Goal: Task Accomplishment & Management: Manage account settings

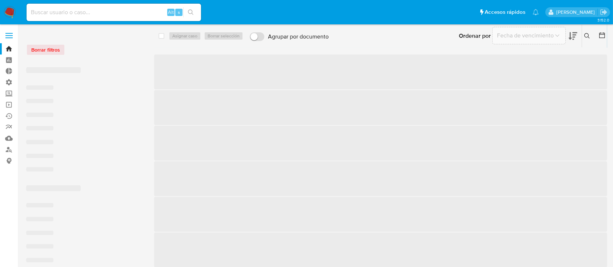
click at [71, 12] on input at bounding box center [114, 12] width 175 height 9
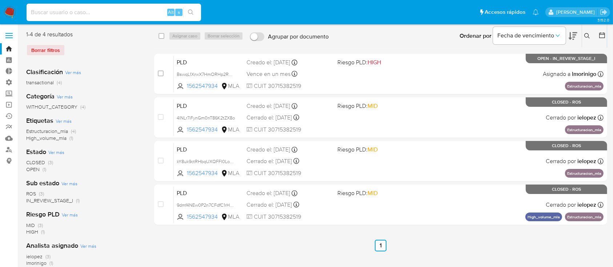
paste input "BswqL1XnxX7HmORHp2RGQptH"
type input "BswqL1XnxX7HmORHp2RGQptH"
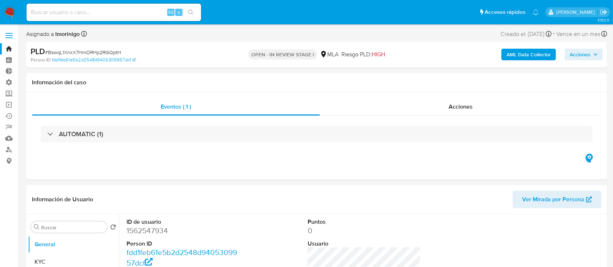
select select "10"
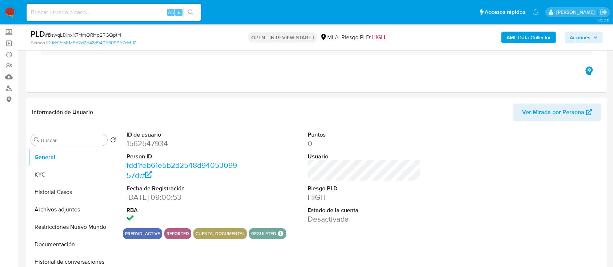
scroll to position [97, 0]
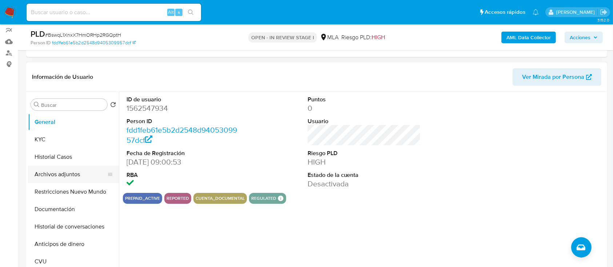
click at [36, 174] on button "Archivos adjuntos" at bounding box center [70, 174] width 85 height 17
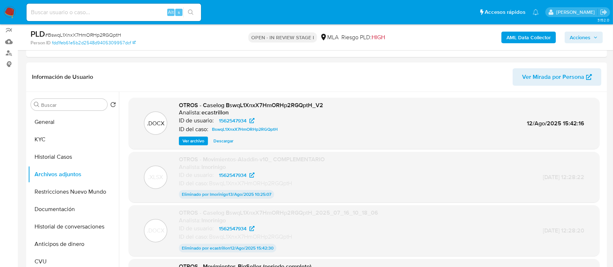
scroll to position [0, 0]
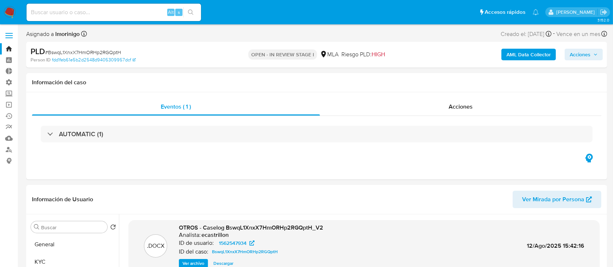
click at [7, 51] on link "Bandeja" at bounding box center [43, 48] width 87 height 11
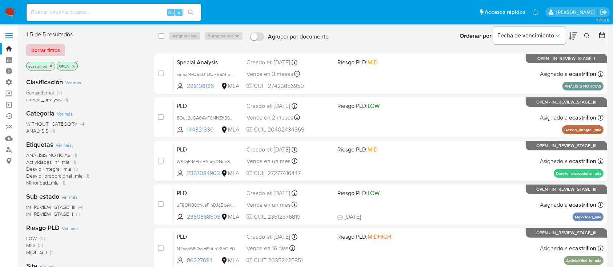
click at [49, 53] on span "Borrar filtros" at bounding box center [45, 50] width 29 height 10
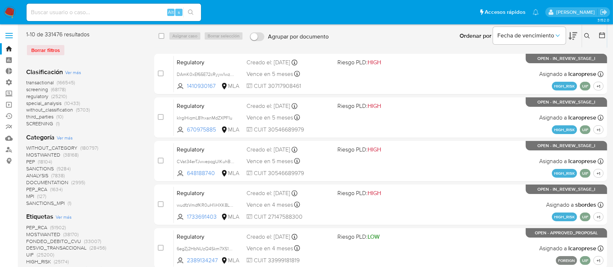
click at [589, 35] on icon at bounding box center [587, 36] width 6 height 6
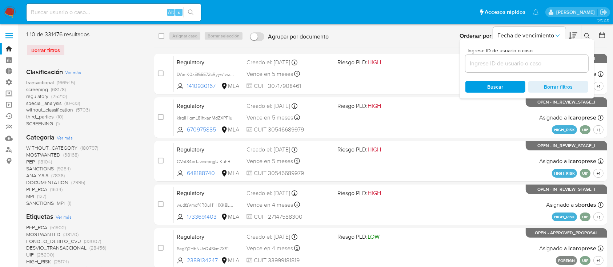
click at [576, 64] on input at bounding box center [526, 63] width 123 height 9
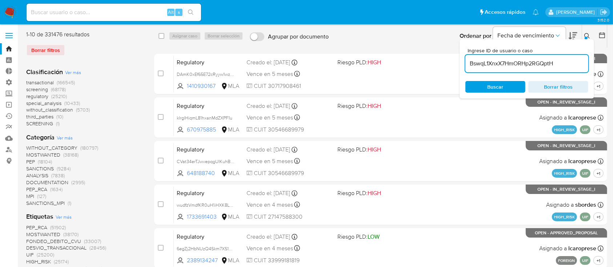
type input "BswqL1XnxX7HmORHp2RGQptH"
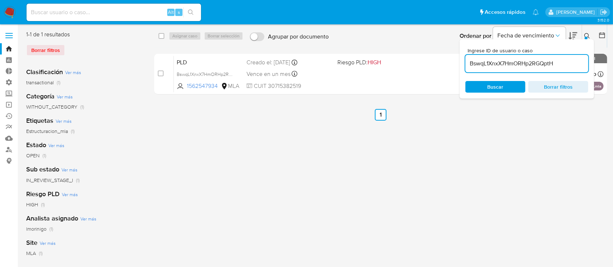
click at [588, 33] on icon at bounding box center [587, 36] width 6 height 6
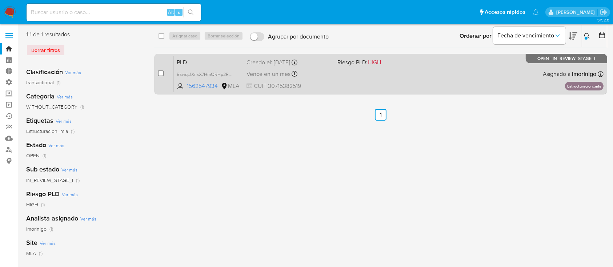
click at [159, 73] on input "checkbox" at bounding box center [161, 74] width 6 height 6
checkbox input "true"
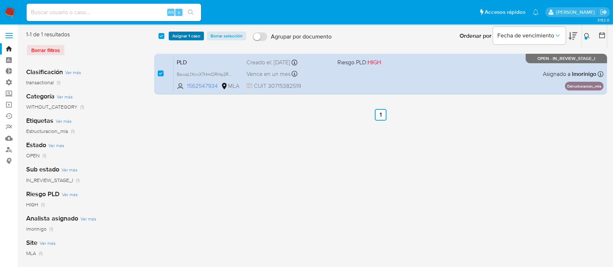
click at [173, 37] on span "Asignar 1 caso" at bounding box center [186, 35] width 28 height 7
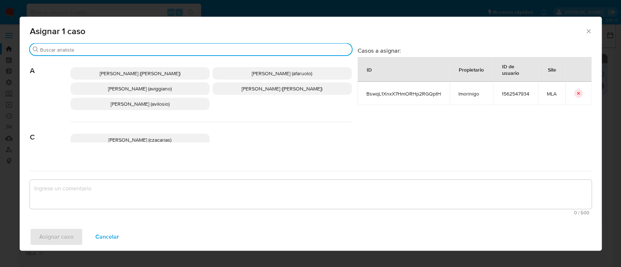
click at [165, 49] on input "Buscar" at bounding box center [194, 50] width 309 height 7
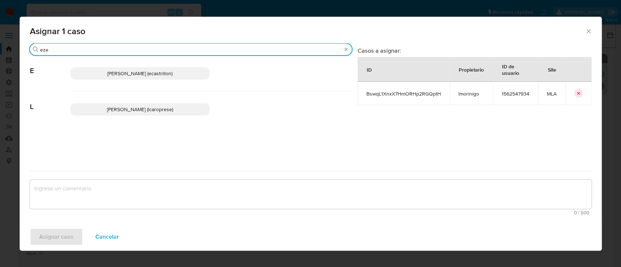
type input "eze"
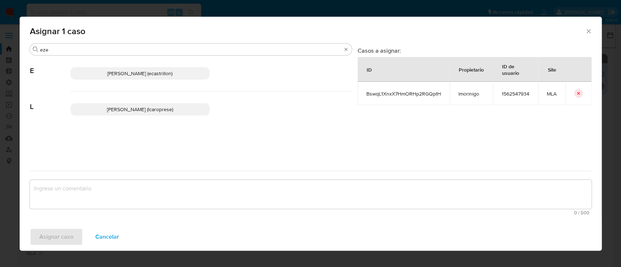
click at [128, 71] on span "Ezequiel Gonzalo Castrillon (ecastrillon)" at bounding box center [139, 73] width 65 height 7
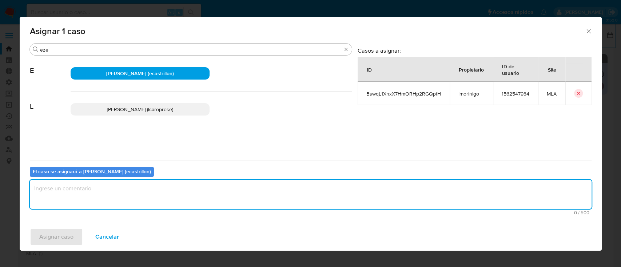
click at [95, 198] on textarea "assign-modal" at bounding box center [310, 194] width 561 height 29
type textarea "."
click at [70, 226] on div "Asignar caso Cancelar" at bounding box center [311, 237] width 582 height 28
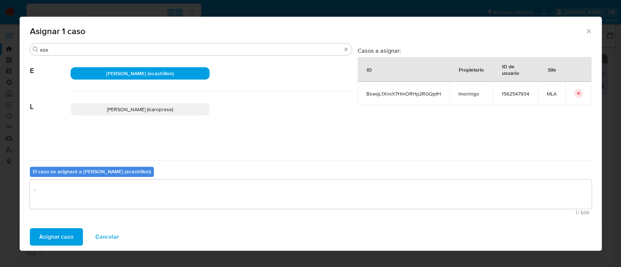
click at [68, 232] on span "Asignar caso" at bounding box center [56, 237] width 34 height 16
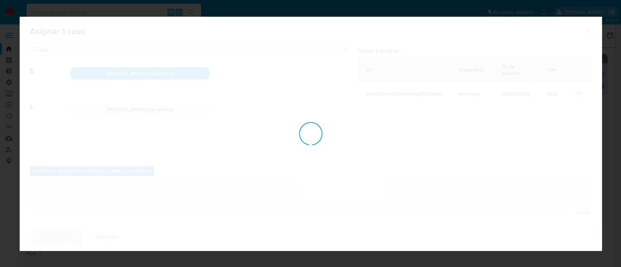
checkbox input "false"
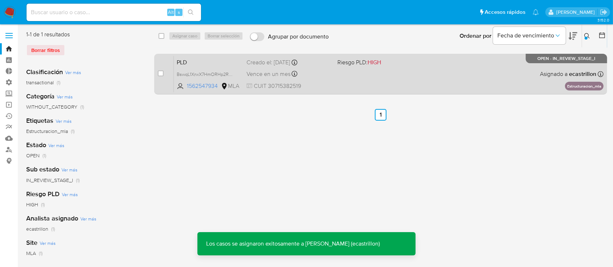
click at [406, 72] on div "PLD BswqL1XnxX7HmORHp2RGQptH 1562547934 MLA Riesgo PLD: HIGH Creado el: 12/06/2…" at bounding box center [389, 74] width 430 height 37
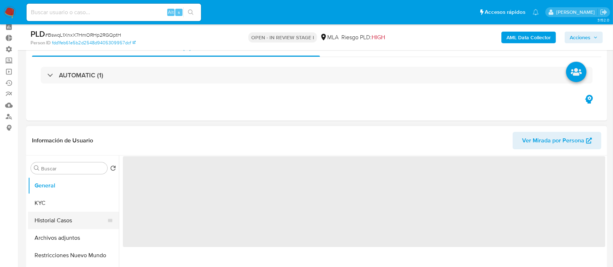
scroll to position [48, 0]
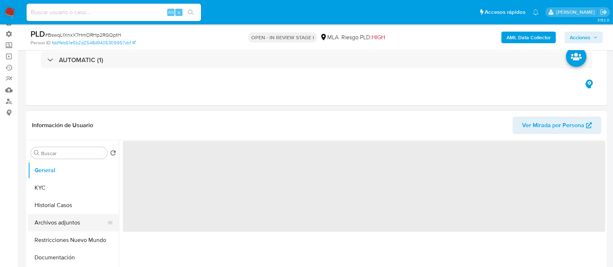
click at [56, 220] on button "Archivos adjuntos" at bounding box center [70, 222] width 85 height 17
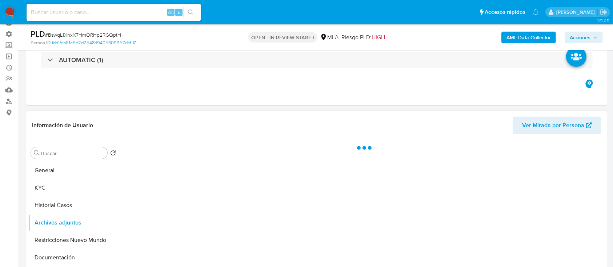
select select "10"
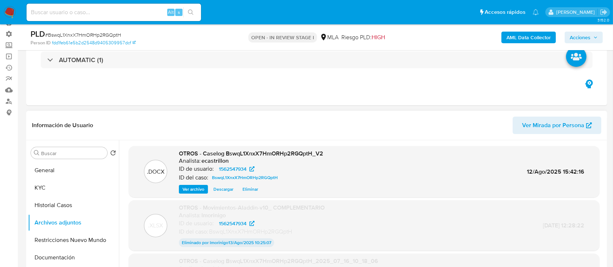
click at [254, 192] on span "Eliminar" at bounding box center [250, 189] width 16 height 7
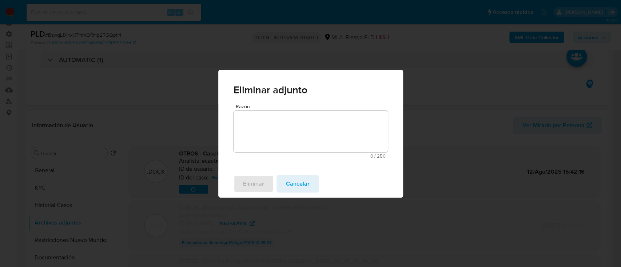
click at [245, 129] on textarea "Razón" at bounding box center [310, 131] width 154 height 41
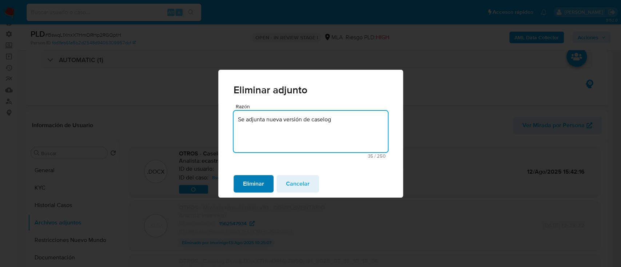
type textarea "Se adjunta nueva versión de caselog"
click at [244, 183] on span "Eliminar" at bounding box center [253, 184] width 21 height 16
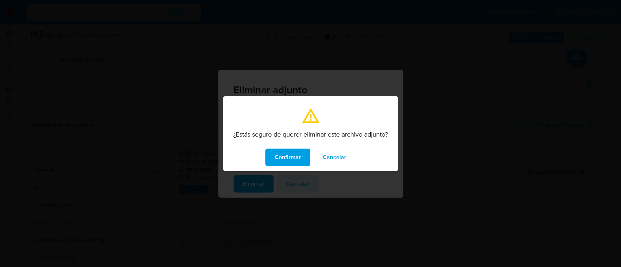
click at [275, 164] on span "Confirmar" at bounding box center [287, 157] width 26 height 16
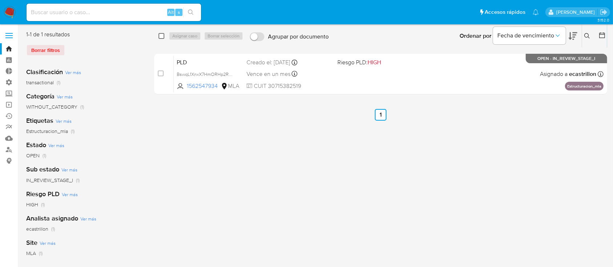
click at [160, 36] on input "checkbox" at bounding box center [162, 36] width 6 height 6
checkbox input "true"
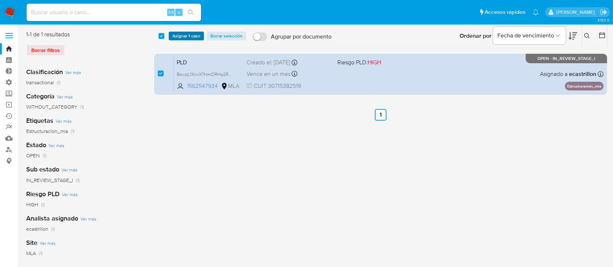
click at [171, 37] on button "Asignar 1 caso" at bounding box center [186, 36] width 35 height 9
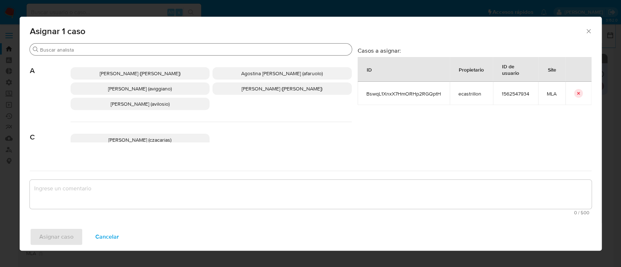
click at [168, 53] on div "Buscar" at bounding box center [191, 50] width 322 height 12
click at [165, 49] on input "Buscar" at bounding box center [194, 50] width 309 height 7
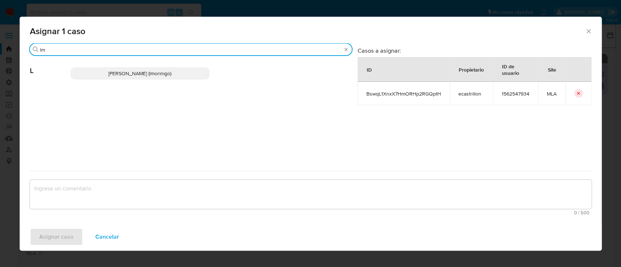
type input "lm"
click at [153, 72] on span "Lourdes Magali Morinigo (lmorinigo)" at bounding box center [139, 73] width 63 height 7
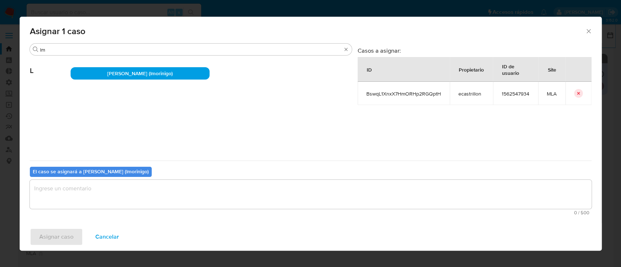
click at [107, 202] on textarea "assign-modal" at bounding box center [310, 194] width 561 height 29
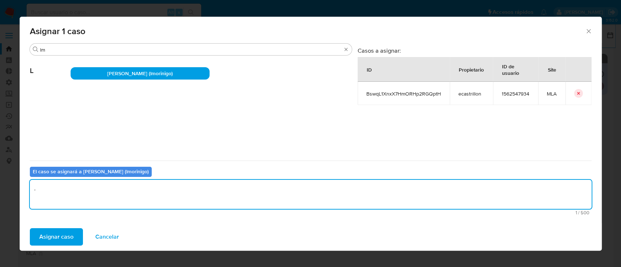
type textarea "."
drag, startPoint x: 57, startPoint y: 246, endPoint x: 61, endPoint y: 237, distance: 9.9
click at [59, 242] on div "Asignar caso Cancelar" at bounding box center [311, 237] width 582 height 28
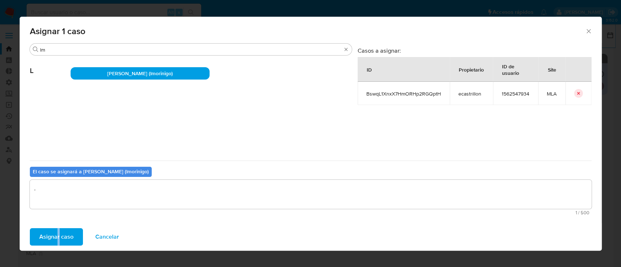
click at [61, 237] on span "Asignar caso" at bounding box center [56, 237] width 34 height 16
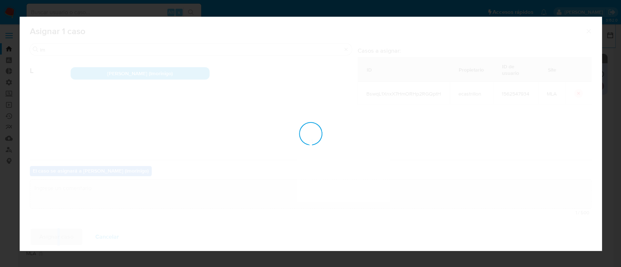
checkbox input "false"
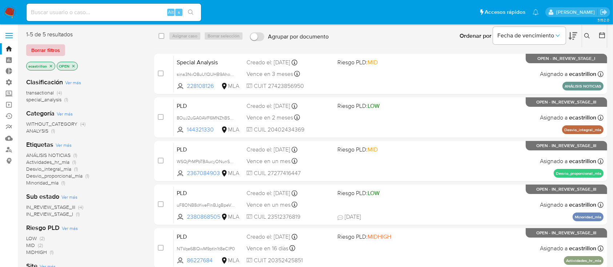
click at [60, 48] on button "Borrar filtros" at bounding box center [45, 50] width 39 height 12
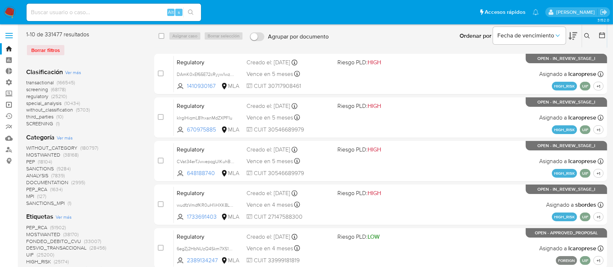
click at [9, 109] on link "Operaciones masivas" at bounding box center [43, 104] width 87 height 11
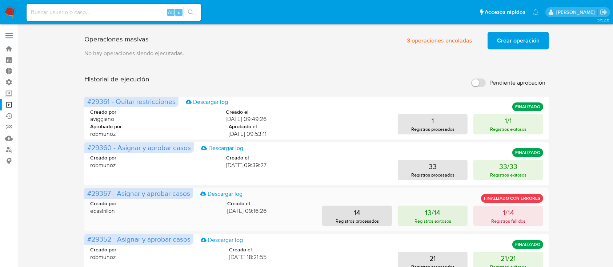
click at [498, 227] on div "#29357 - Asignar y aprobar casos Descargar log FINALIZADO CON ERRORES Creado po…" at bounding box center [316, 209] width 465 height 43
click at [503, 214] on p "1/14" at bounding box center [508, 213] width 11 height 10
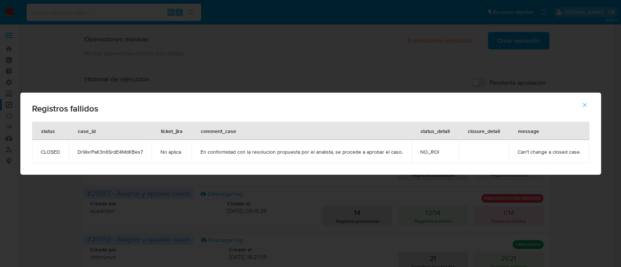
click at [583, 107] on icon "button" at bounding box center [584, 105] width 7 height 7
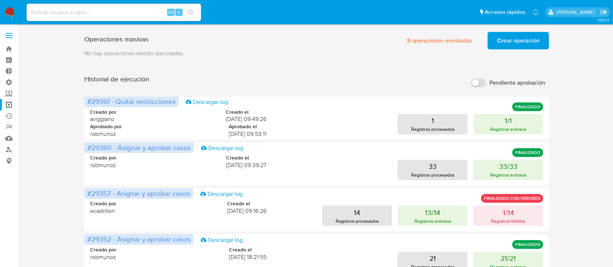
click at [11, 42] on label at bounding box center [9, 35] width 18 height 15
click at [0, 0] on input "checkbox" at bounding box center [0, 0] width 0 height 0
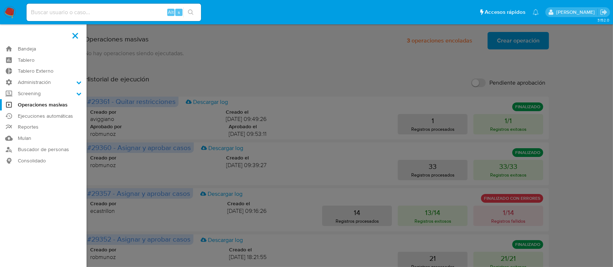
click at [15, 48] on link "Bandeja" at bounding box center [43, 48] width 87 height 11
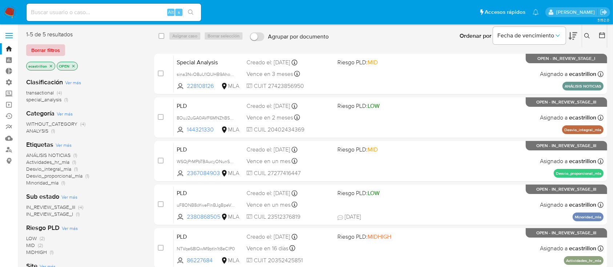
click at [45, 45] on span "Borrar filtros" at bounding box center [45, 50] width 29 height 10
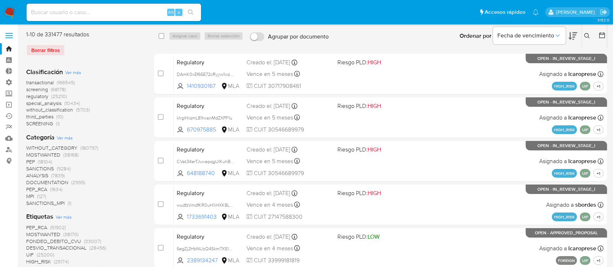
click at [576, 37] on icon at bounding box center [573, 36] width 9 height 9
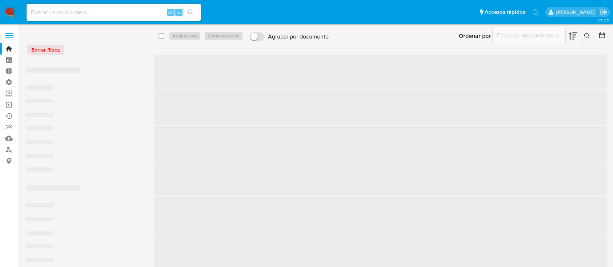
click at [584, 35] on button at bounding box center [588, 36] width 12 height 9
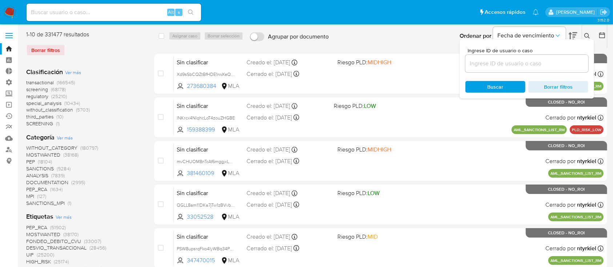
click at [573, 66] on input at bounding box center [526, 63] width 123 height 9
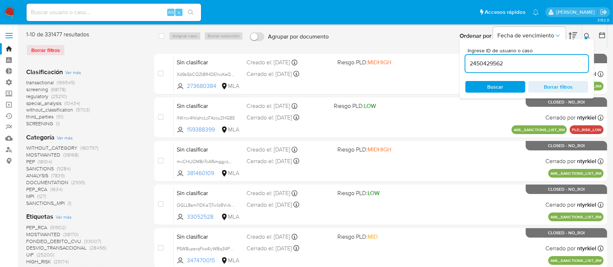
type input "2450429562"
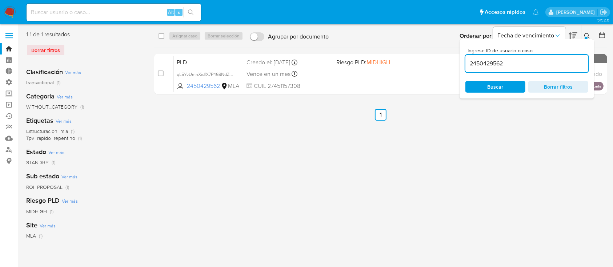
click at [586, 36] on icon at bounding box center [587, 36] width 6 height 6
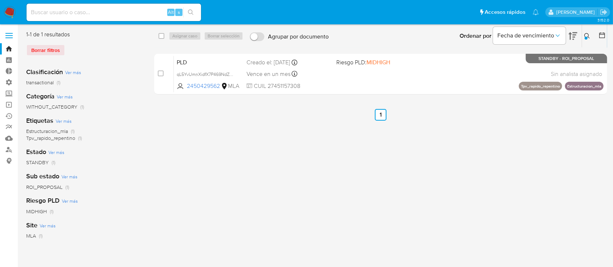
click at [165, 35] on div "select-all-cases-checkbox" at bounding box center [163, 36] width 9 height 9
click at [160, 36] on input "checkbox" at bounding box center [162, 36] width 6 height 6
checkbox input "true"
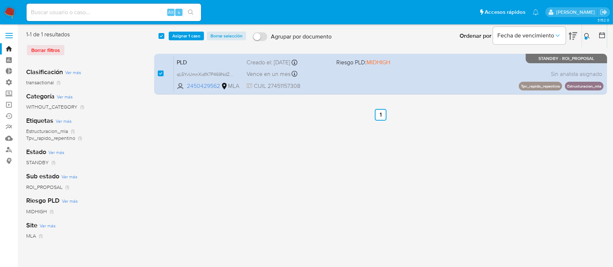
click at [181, 31] on div "select-all-cases-checkbox Asignar 1 caso Borrar selección Agrupar por documento…" at bounding box center [380, 36] width 453 height 23
click at [180, 33] on span "Asignar 1 caso" at bounding box center [186, 35] width 28 height 7
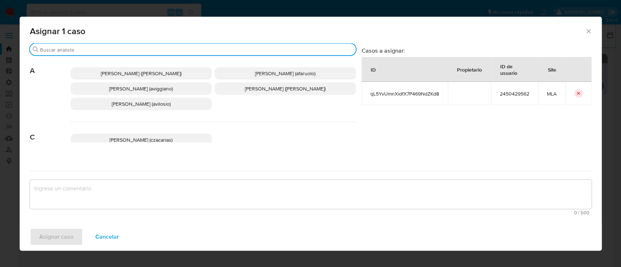
click at [166, 50] on input "Buscar" at bounding box center [196, 50] width 313 height 7
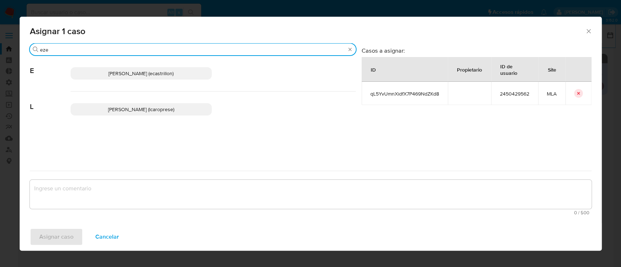
type input "eze"
click at [148, 67] on p "Ezequiel Gonzalo Castrillon (ecastrillon)" at bounding box center [141, 73] width 141 height 12
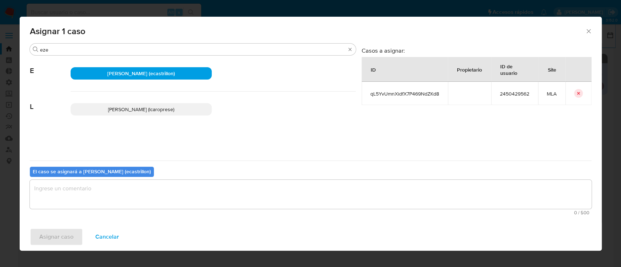
click at [121, 185] on textarea "assign-modal" at bounding box center [310, 194] width 561 height 29
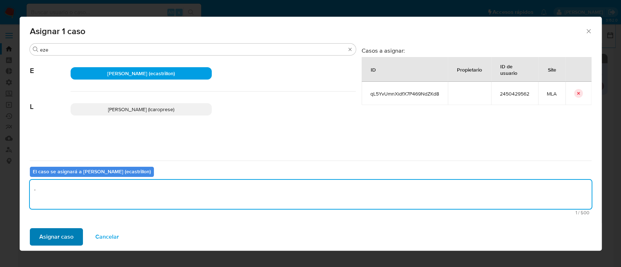
type textarea "."
click at [61, 233] on span "Asignar caso" at bounding box center [56, 237] width 34 height 16
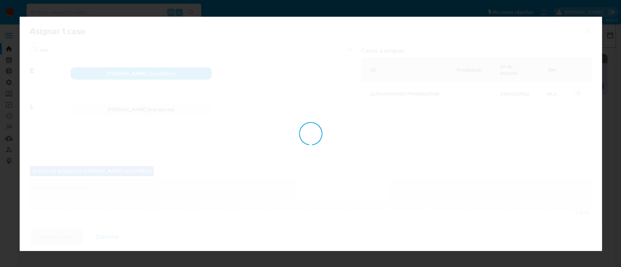
checkbox input "false"
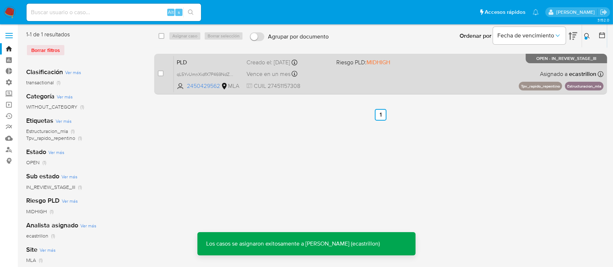
click at [457, 82] on div "PLD qL5YvUmnXidfX7P469NdZKd8 2450429562 MLA Riesgo PLD: MIDHIGH Creado el: 12/0…" at bounding box center [389, 74] width 430 height 37
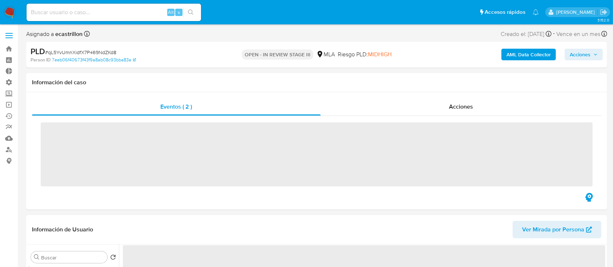
click at [587, 50] on span "Acciones" at bounding box center [580, 55] width 21 height 12
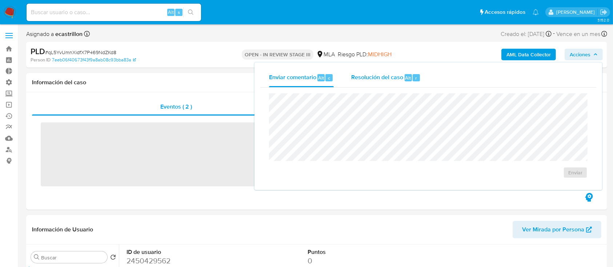
select select "10"
click at [362, 73] on span "Resolución del caso" at bounding box center [377, 77] width 52 height 8
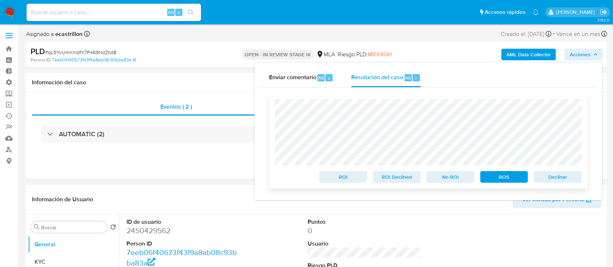
click at [552, 179] on span "Declinar" at bounding box center [558, 177] width 38 height 10
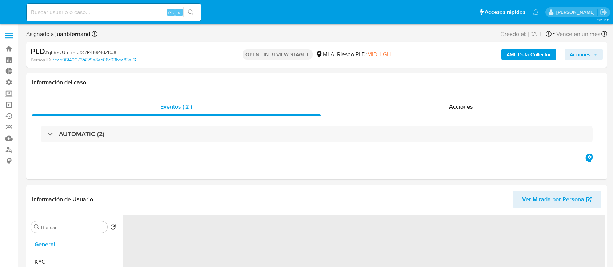
select select "10"
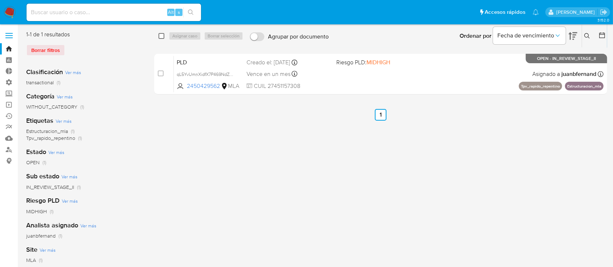
click at [163, 35] on input "checkbox" at bounding box center [162, 36] width 6 height 6
checkbox input "true"
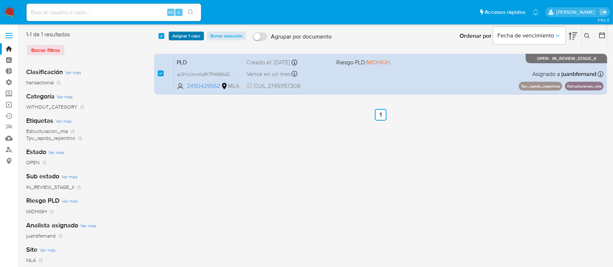
drag, startPoint x: 191, startPoint y: 31, endPoint x: 189, endPoint y: 37, distance: 6.4
click at [192, 31] on div "select-all-cases-checkbox Asignar 1 caso Borrar selección Agrupar por documento…" at bounding box center [380, 36] width 453 height 23
click at [185, 41] on div "select-all-cases-checkbox Asignar 1 caso Borrar selección Agrupar por documento…" at bounding box center [380, 36] width 453 height 23
click at [186, 33] on span "Asignar 1 caso" at bounding box center [186, 35] width 28 height 7
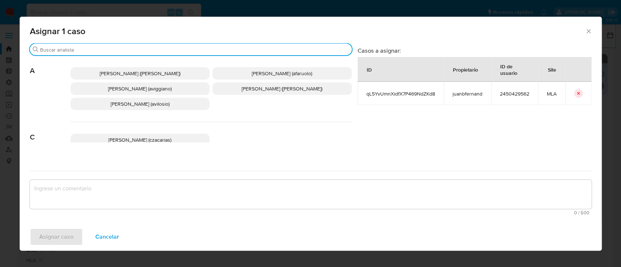
click at [169, 47] on input "Buscar" at bounding box center [194, 50] width 309 height 7
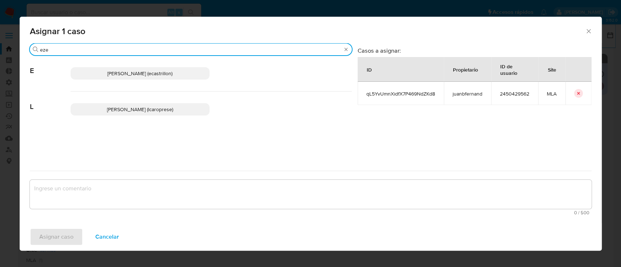
type input "eze"
click at [148, 69] on p "Ezequiel Gonzalo Castrillon (ecastrillon)" at bounding box center [140, 73] width 139 height 12
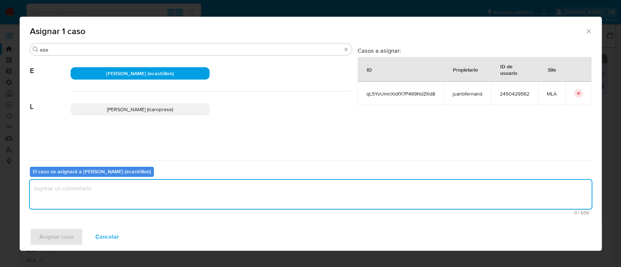
click at [101, 194] on textarea "assign-modal" at bounding box center [310, 194] width 561 height 29
type textarea "."
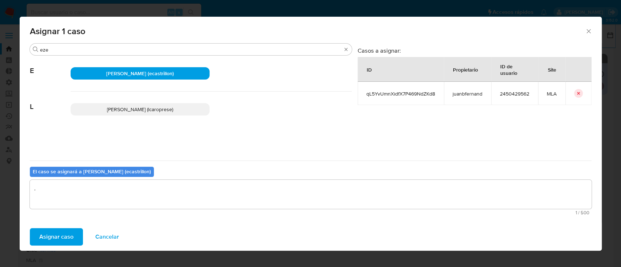
click at [65, 229] on span "Asignar caso" at bounding box center [56, 237] width 34 height 16
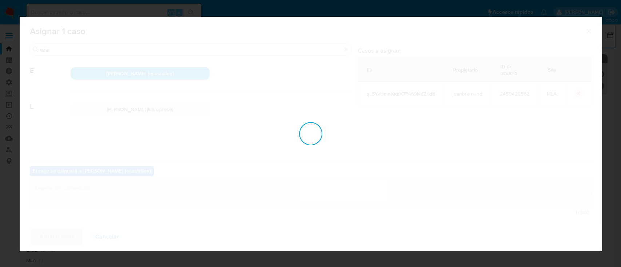
checkbox input "false"
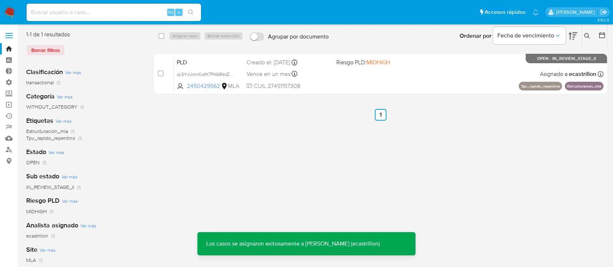
click at [386, 65] on span "MIDHIGH" at bounding box center [378, 62] width 24 height 8
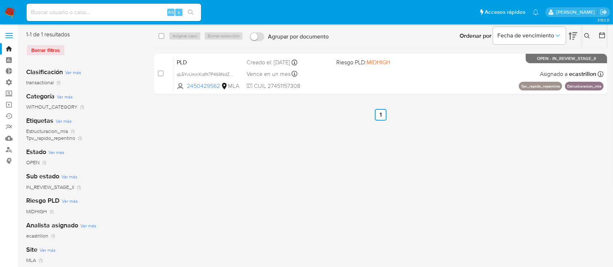
click at [598, 34] on icon at bounding box center [601, 35] width 7 height 7
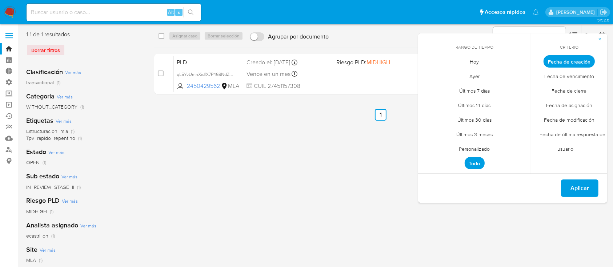
click at [456, 149] on span "Personalizado" at bounding box center [475, 149] width 46 height 15
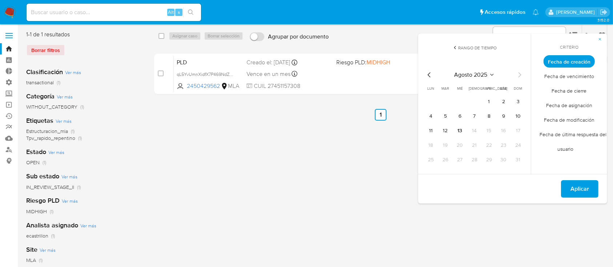
click at [238, 162] on div "select-all-cases-checkbox Asignar caso Borrar selección Agrupar por documento O…" at bounding box center [380, 187] width 453 height 313
click at [599, 38] on icon "button" at bounding box center [600, 39] width 4 height 4
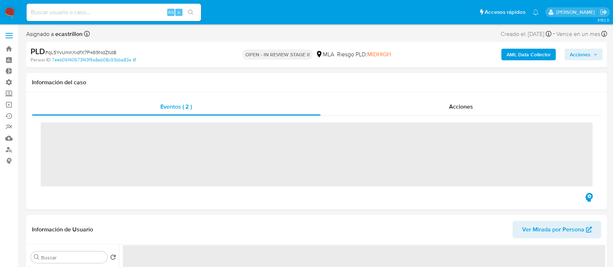
click at [589, 55] on span "Acciones" at bounding box center [580, 55] width 21 height 12
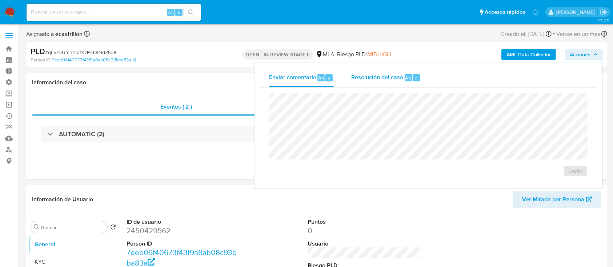
click at [368, 80] on span "Resolución del caso" at bounding box center [377, 77] width 52 height 8
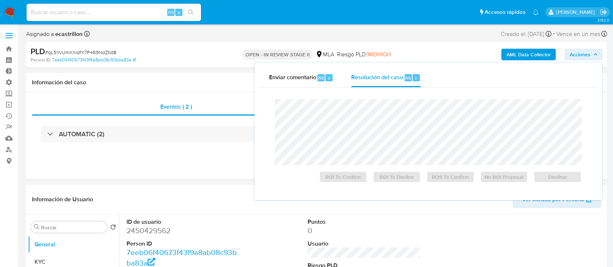
select select "10"
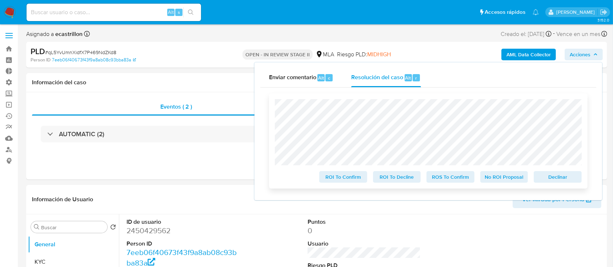
click at [545, 177] on span "Declinar" at bounding box center [558, 177] width 38 height 10
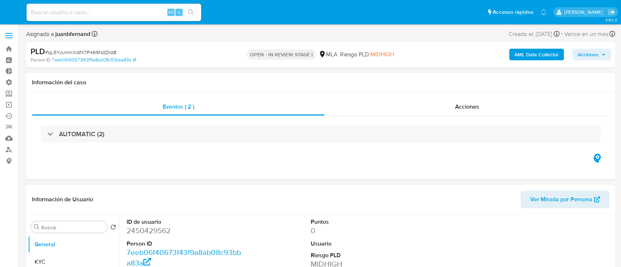
select select "10"
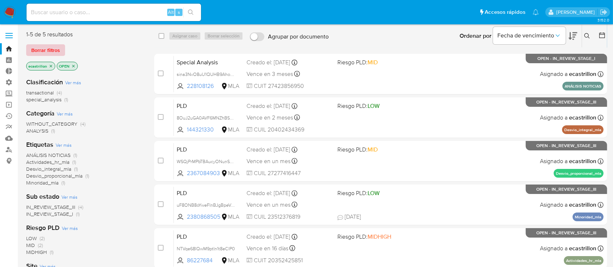
click at [54, 52] on span "Borrar filtros" at bounding box center [45, 50] width 29 height 10
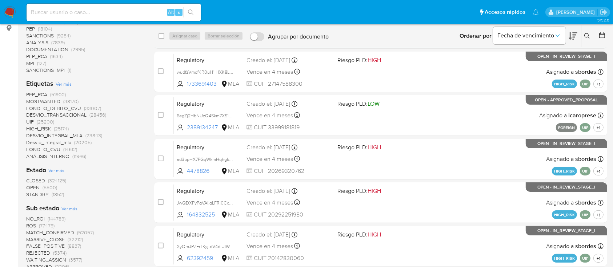
scroll to position [145, 0]
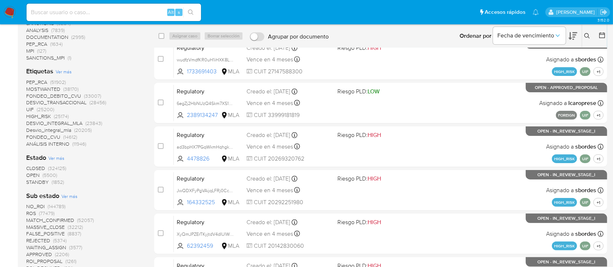
click at [37, 175] on span "OPEN" at bounding box center [32, 175] width 13 height 7
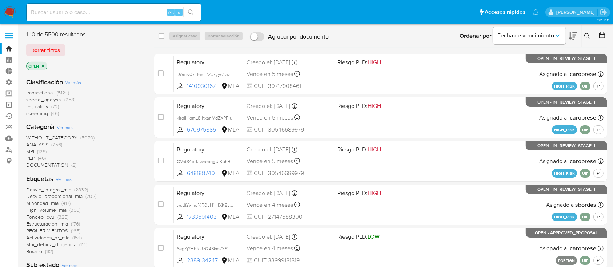
click at [44, 95] on span "transactional" at bounding box center [40, 92] width 28 height 7
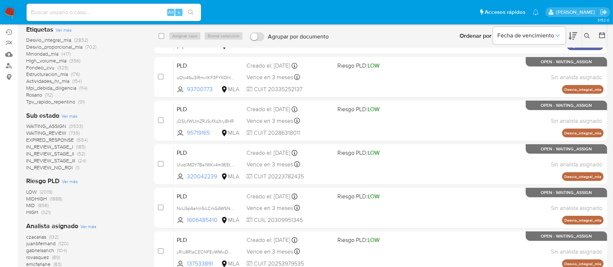
scroll to position [145, 0]
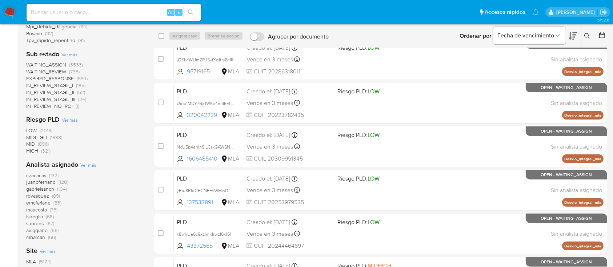
click at [44, 182] on span "juanbfernand" at bounding box center [40, 182] width 29 height 7
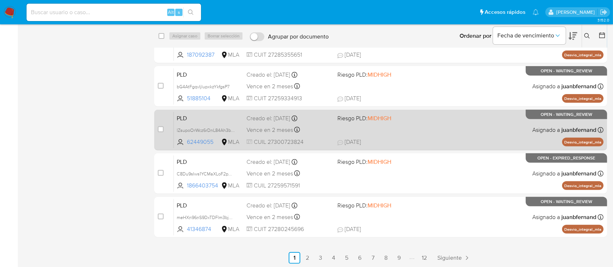
scroll to position [250, 0]
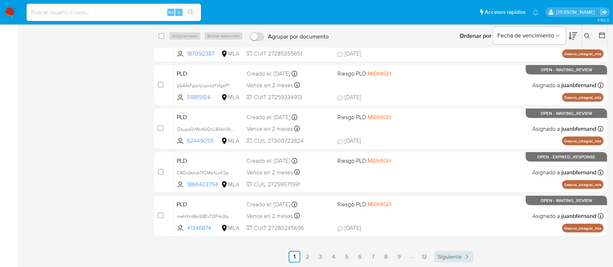
click at [447, 254] on span "Siguiente" at bounding box center [449, 257] width 24 height 6
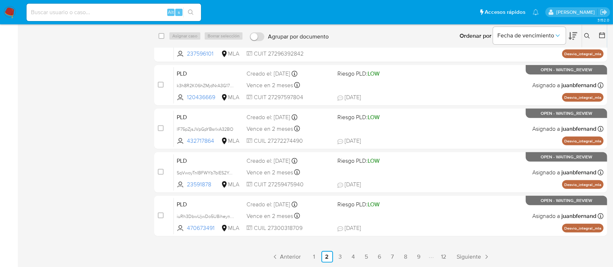
scroll to position [250, 0]
click at [438, 254] on link "12" at bounding box center [444, 257] width 12 height 12
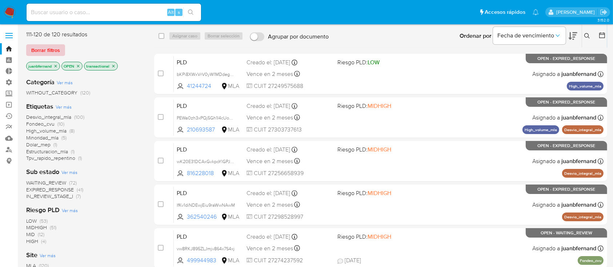
click at [52, 48] on span "Borrar filtros" at bounding box center [45, 50] width 29 height 10
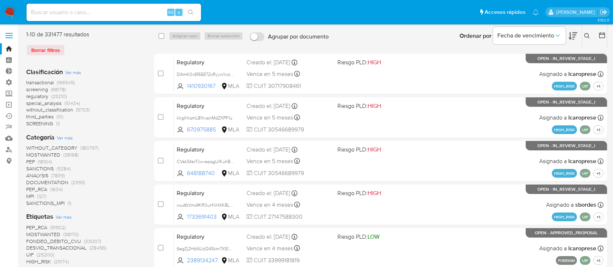
click at [586, 37] on icon at bounding box center [587, 36] width 6 height 6
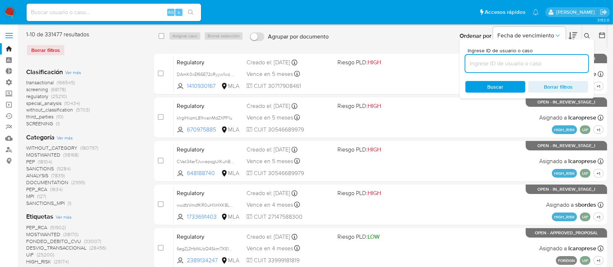
click at [549, 65] on input at bounding box center [526, 63] width 123 height 9
type input "2453579525"
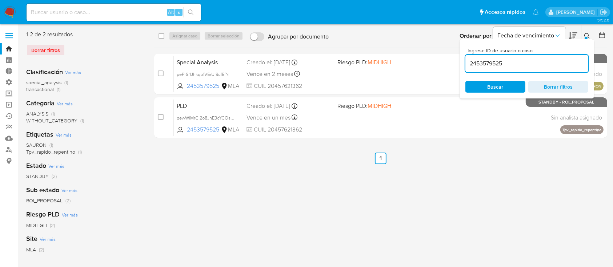
click at [589, 35] on icon at bounding box center [587, 36] width 6 height 6
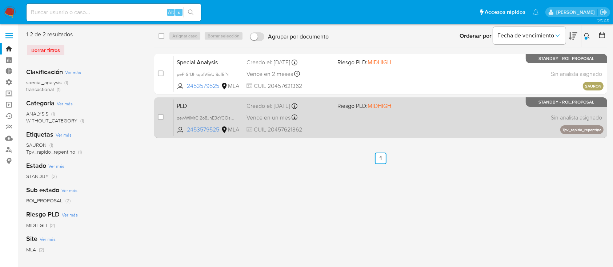
click at [350, 104] on span "Riesgo PLD: MIDHIGH" at bounding box center [364, 106] width 54 height 8
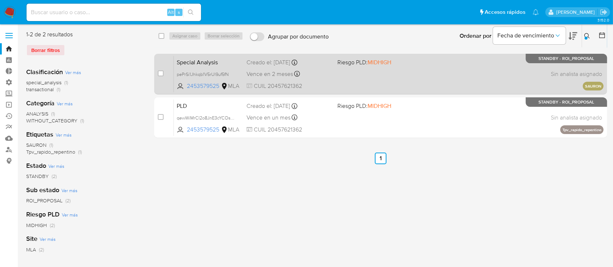
click at [338, 75] on div "Special Analysis pePrSi1Jhkqb1V5rUl9uf5fN 2453579525 MLA Riesgo PLD: MIDHIGH Cr…" at bounding box center [389, 74] width 430 height 37
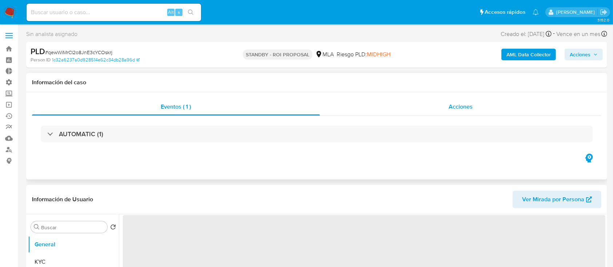
click at [480, 115] on div "Acciones" at bounding box center [461, 106] width 282 height 17
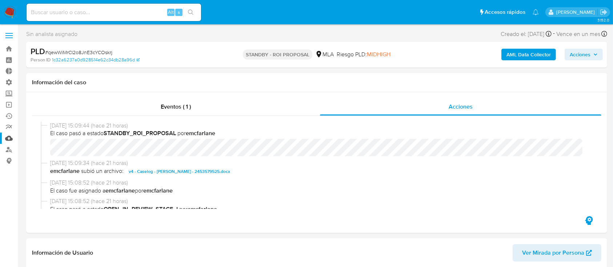
select select "10"
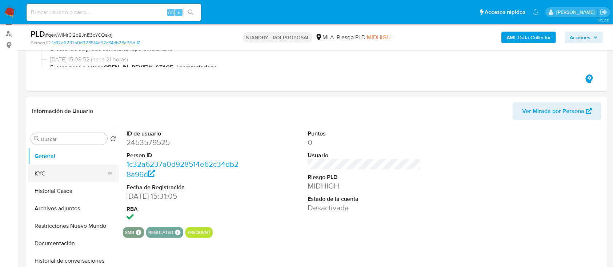
scroll to position [145, 0]
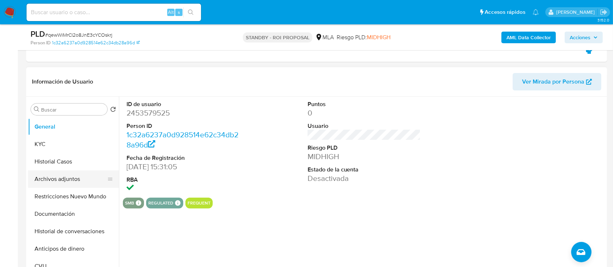
click at [47, 176] on button "Archivos adjuntos" at bounding box center [70, 179] width 85 height 17
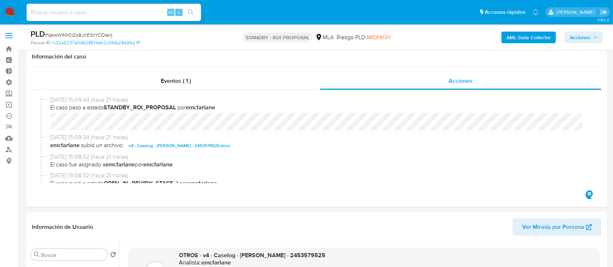
scroll to position [97, 0]
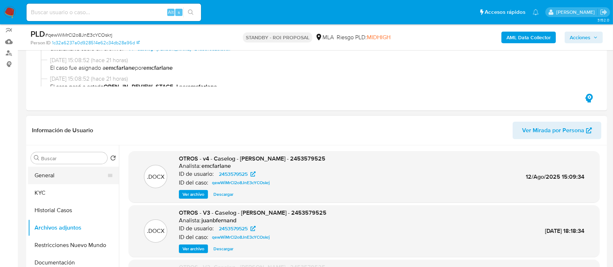
click at [52, 178] on button "General" at bounding box center [70, 175] width 85 height 17
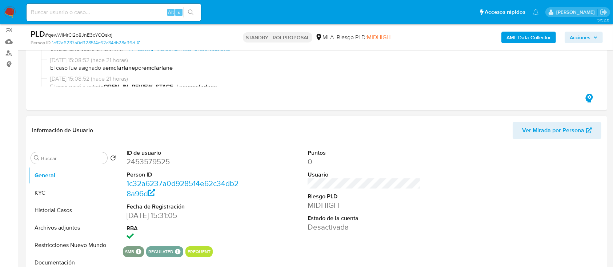
click at [156, 164] on dd "2453579525" at bounding box center [183, 162] width 113 height 10
copy dd "2453579525"
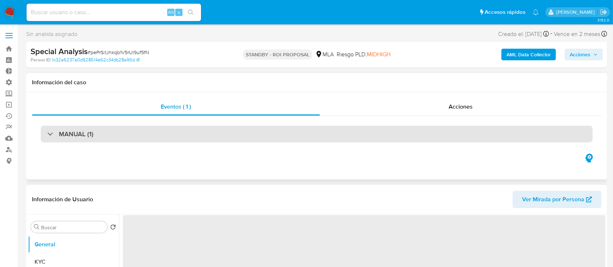
click at [106, 133] on div "MANUAL (1)" at bounding box center [317, 134] width 552 height 17
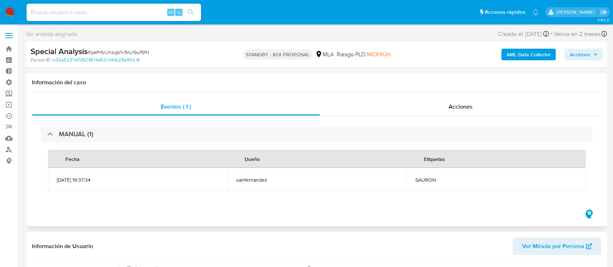
select select "10"
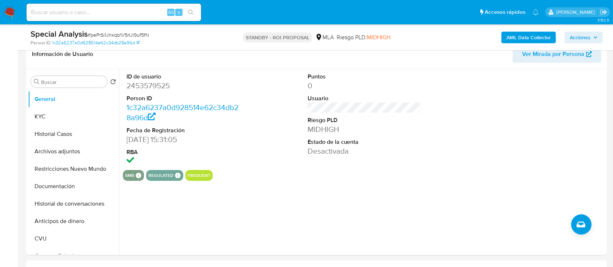
scroll to position [168, 0]
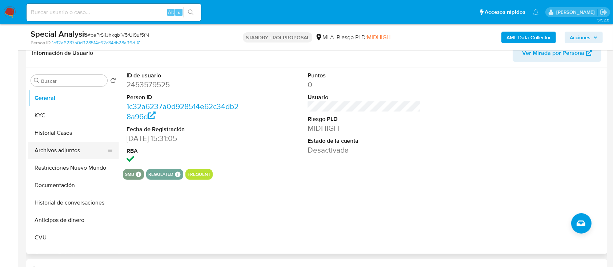
click at [62, 151] on button "Archivos adjuntos" at bounding box center [70, 150] width 85 height 17
